Goal: Navigation & Orientation: Find specific page/section

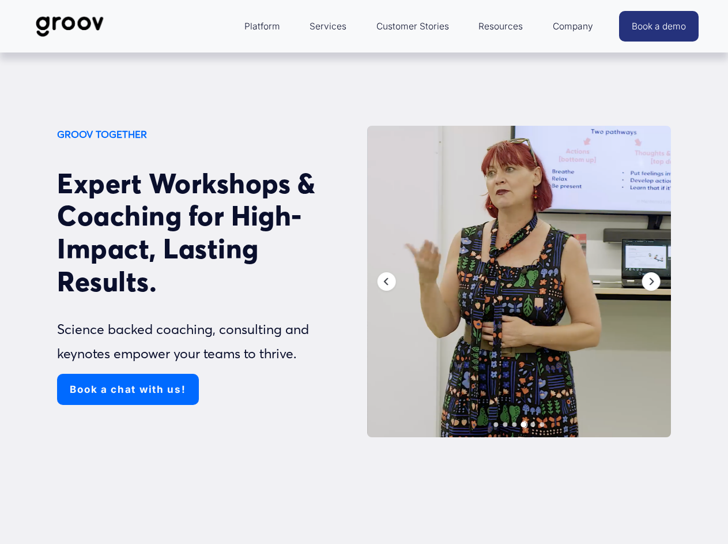
click at [519, 283] on div at bounding box center [519, 281] width 304 height 311
click at [0, 283] on div "GROOV TOGETHER Expert Workshops & Coaching for High-Impact, Lasting Results. Sc…" at bounding box center [364, 339] width 728 height 426
click at [700, 283] on div "GROOV TOGETHER Expert Workshops & Coaching for High-Impact, Lasting Results. Sc…" at bounding box center [364, 339] width 728 height 426
click at [387, 283] on icon "Previous" at bounding box center [386, 281] width 9 height 9
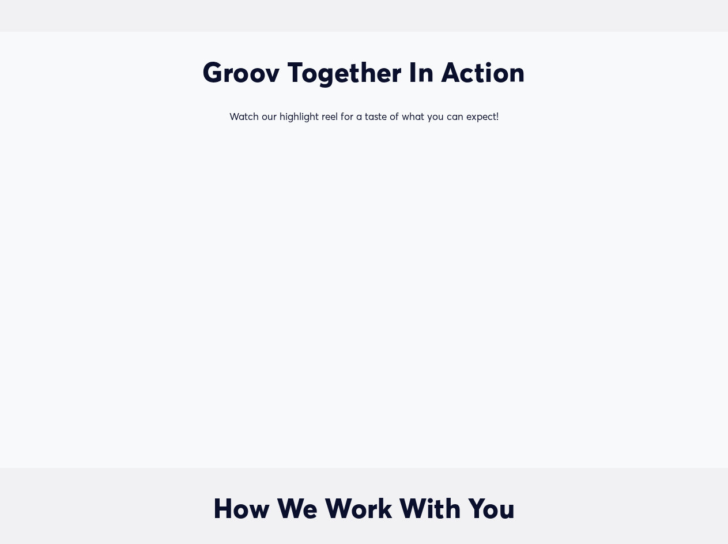
click at [496, 426] on div at bounding box center [364, 291] width 501 height 305
click at [505, 426] on div at bounding box center [364, 291] width 501 height 305
click at [514, 426] on div at bounding box center [364, 291] width 501 height 305
